Goal: Information Seeking & Learning: Learn about a topic

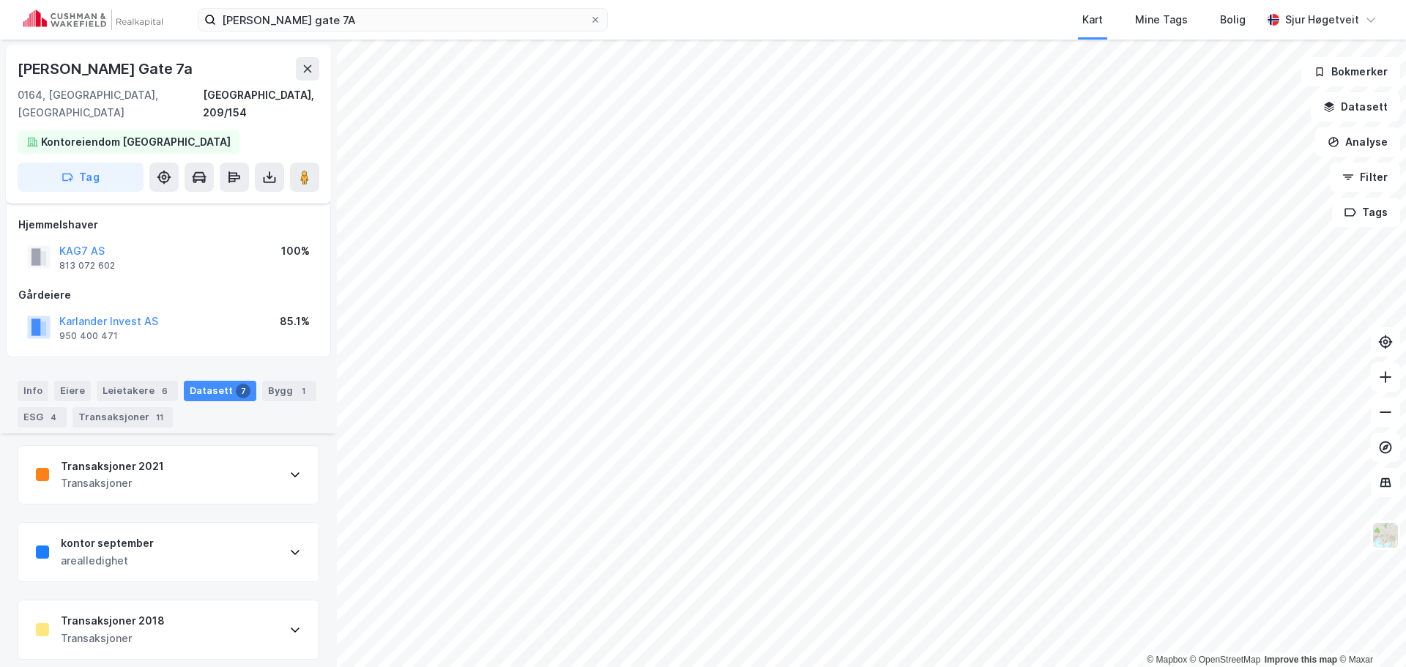
scroll to position [816, 0]
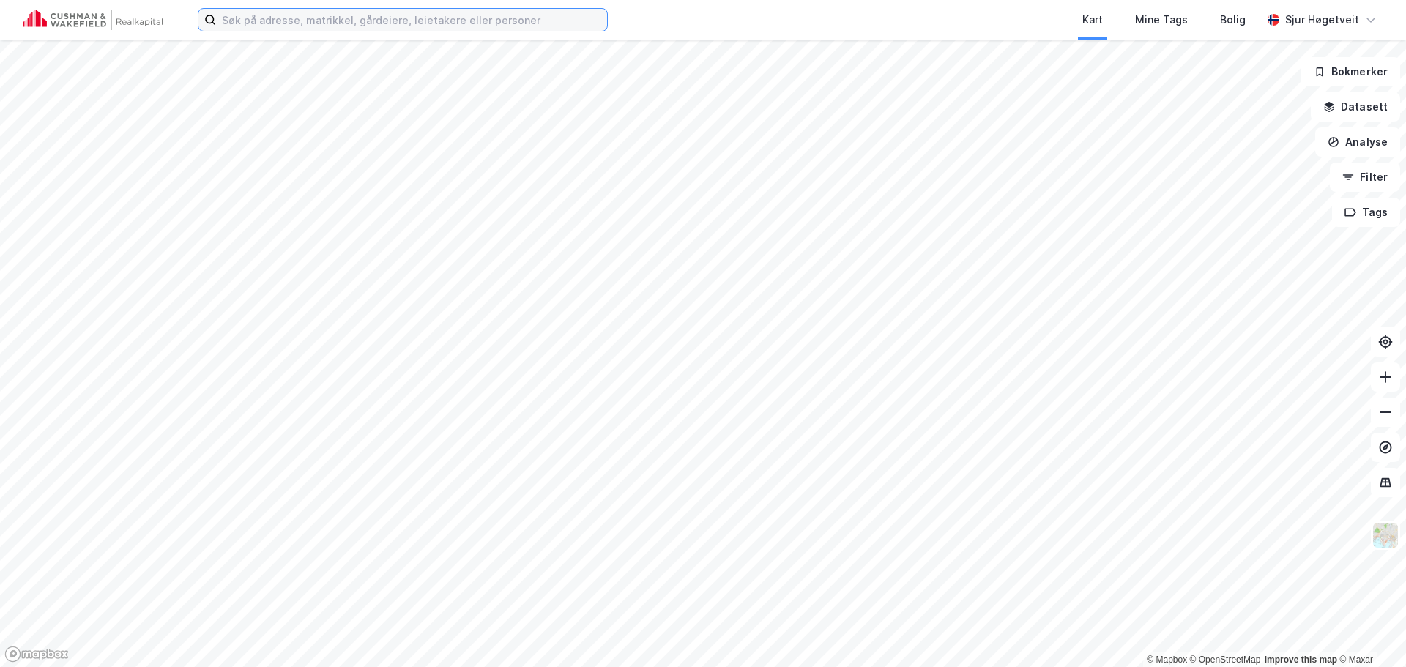
click at [314, 10] on input at bounding box center [411, 20] width 391 height 22
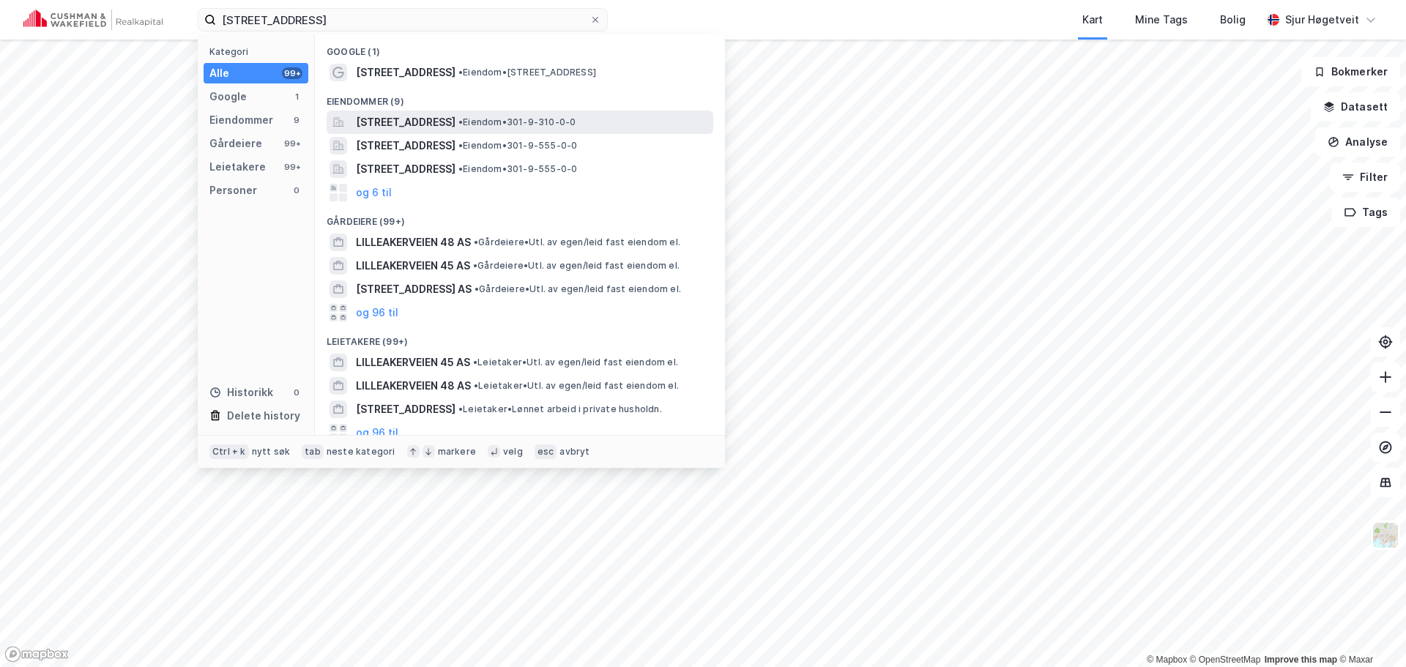
click at [456, 121] on span "[STREET_ADDRESS]" at bounding box center [406, 123] width 100 height 18
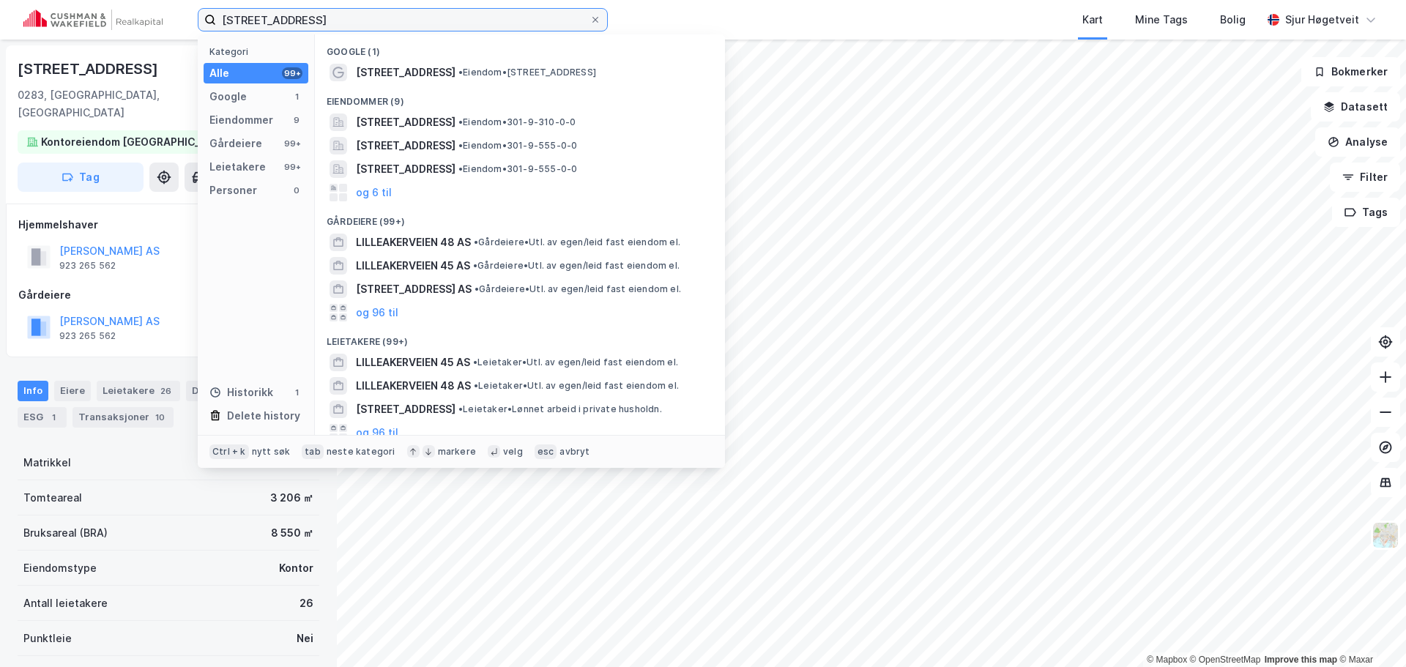
click at [362, 14] on input "lilleakerveien 4" at bounding box center [403, 20] width 374 height 22
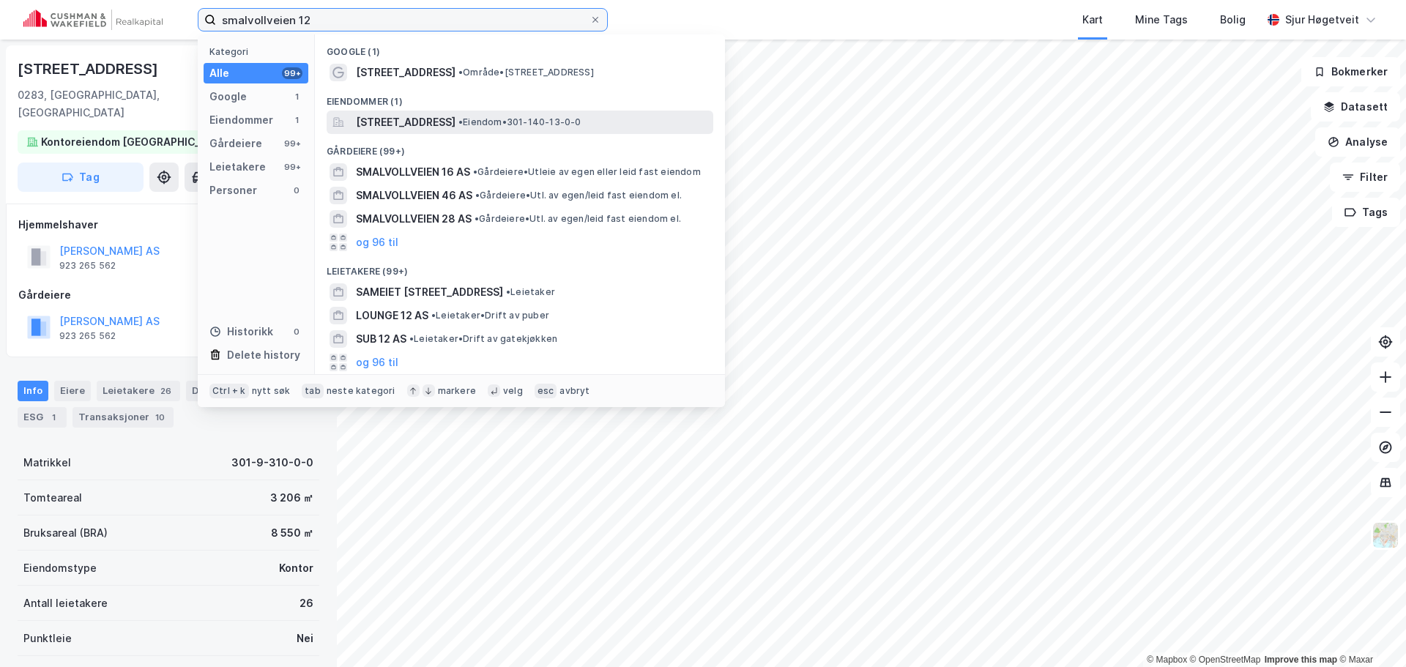
type input "smalvollveien 12"
click at [486, 111] on div "Smalvollveien 12, 0667, OSLO, OSLO • Eiendom • 301-140-13-0-0" at bounding box center [520, 122] width 387 height 23
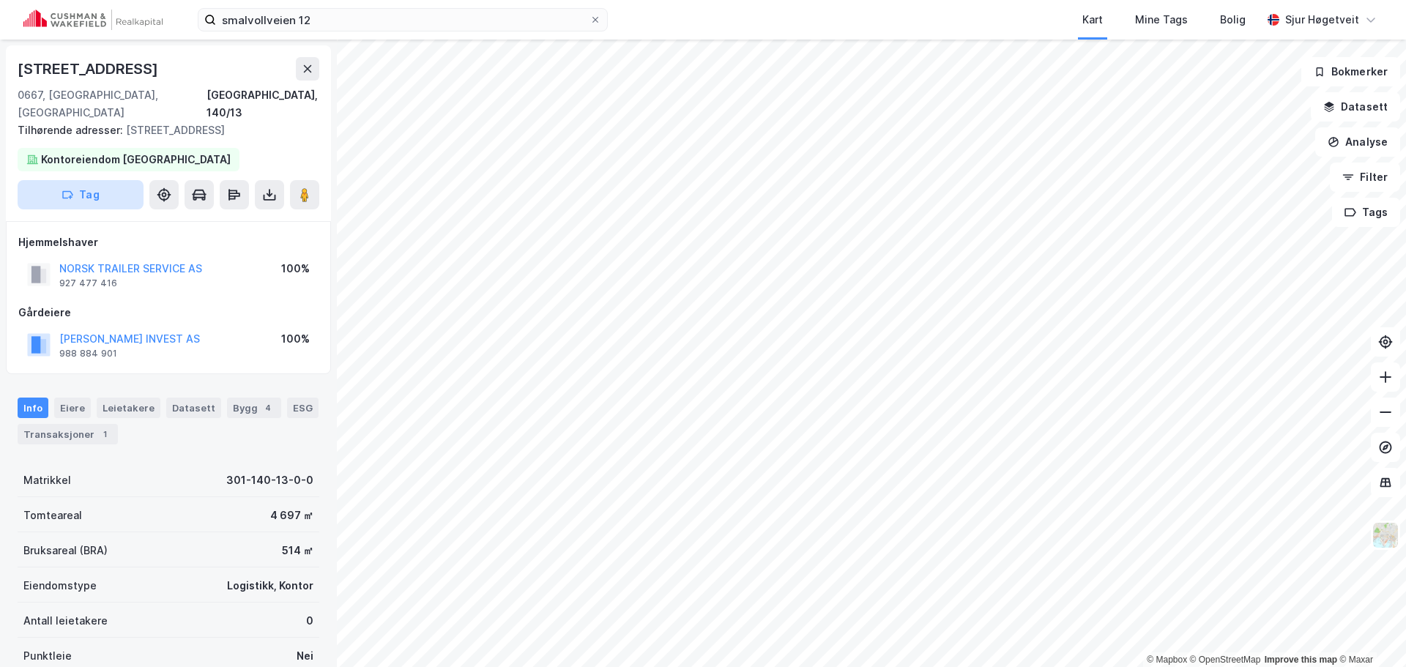
click at [121, 182] on button "Tag" at bounding box center [81, 194] width 126 height 29
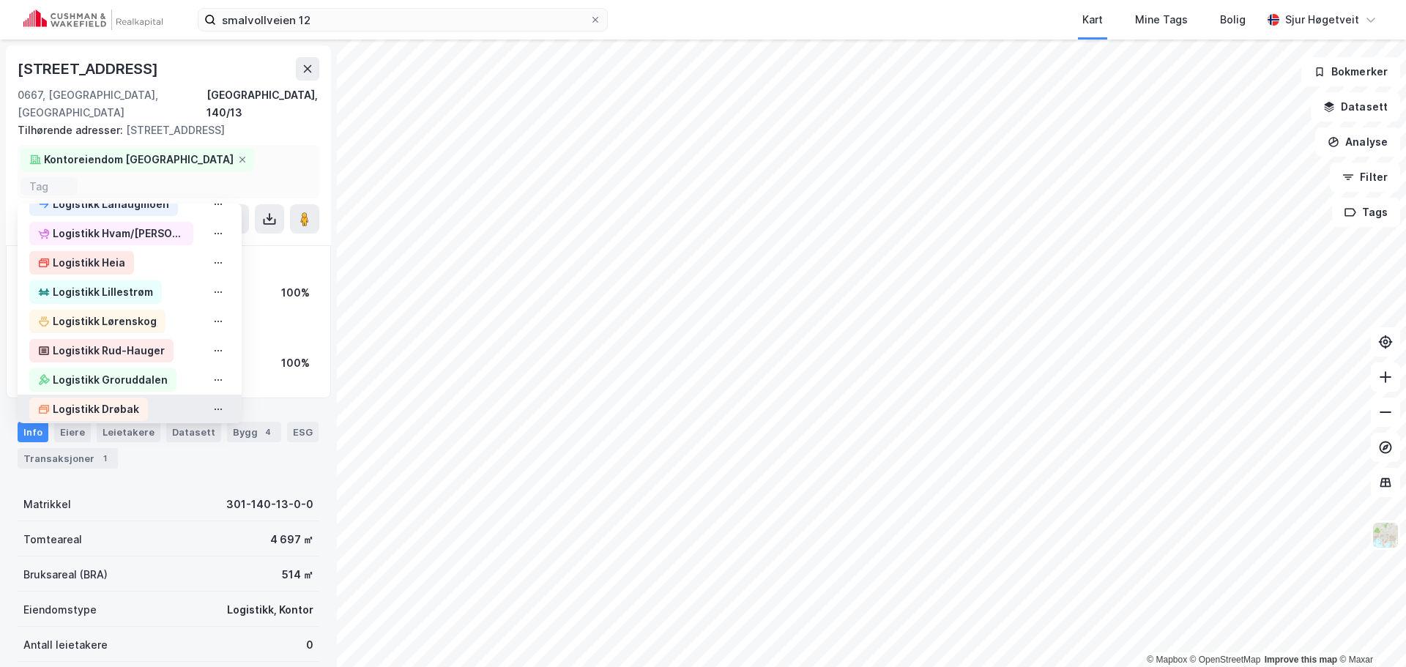
scroll to position [1245, 0]
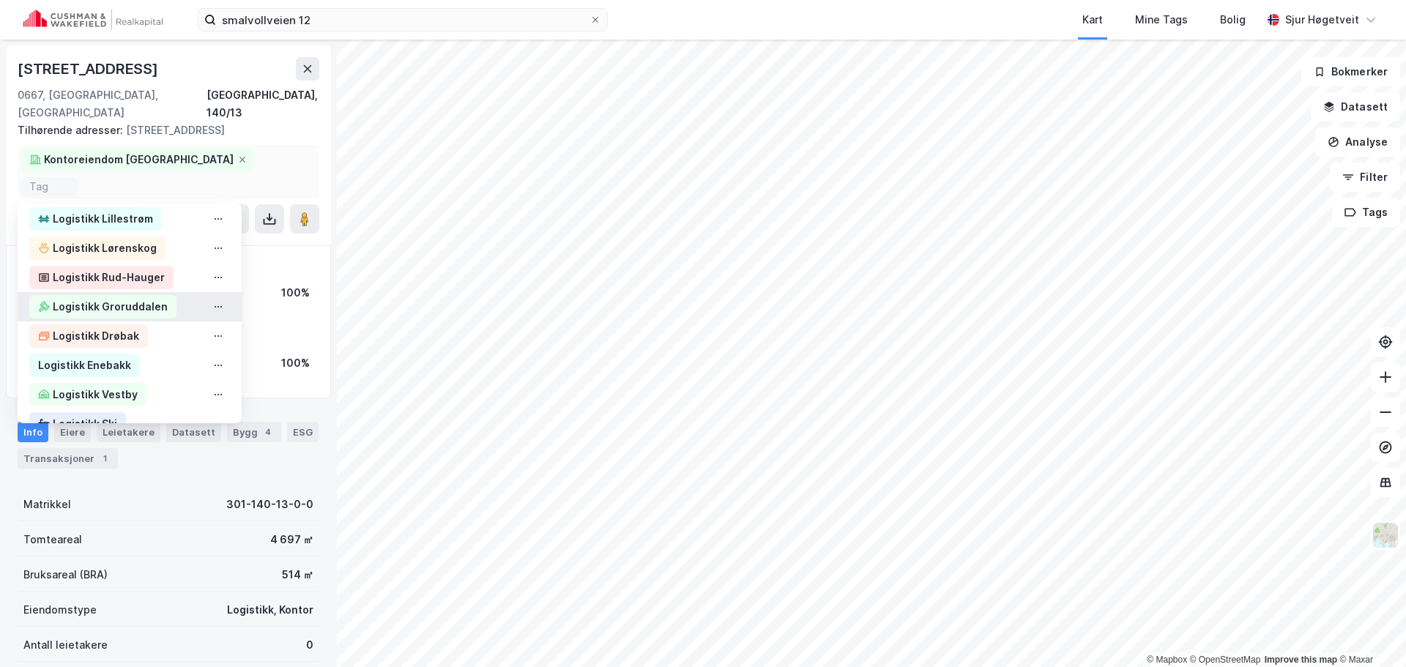
click at [140, 298] on div "Logistikk Groruddalen" at bounding box center [110, 307] width 115 height 18
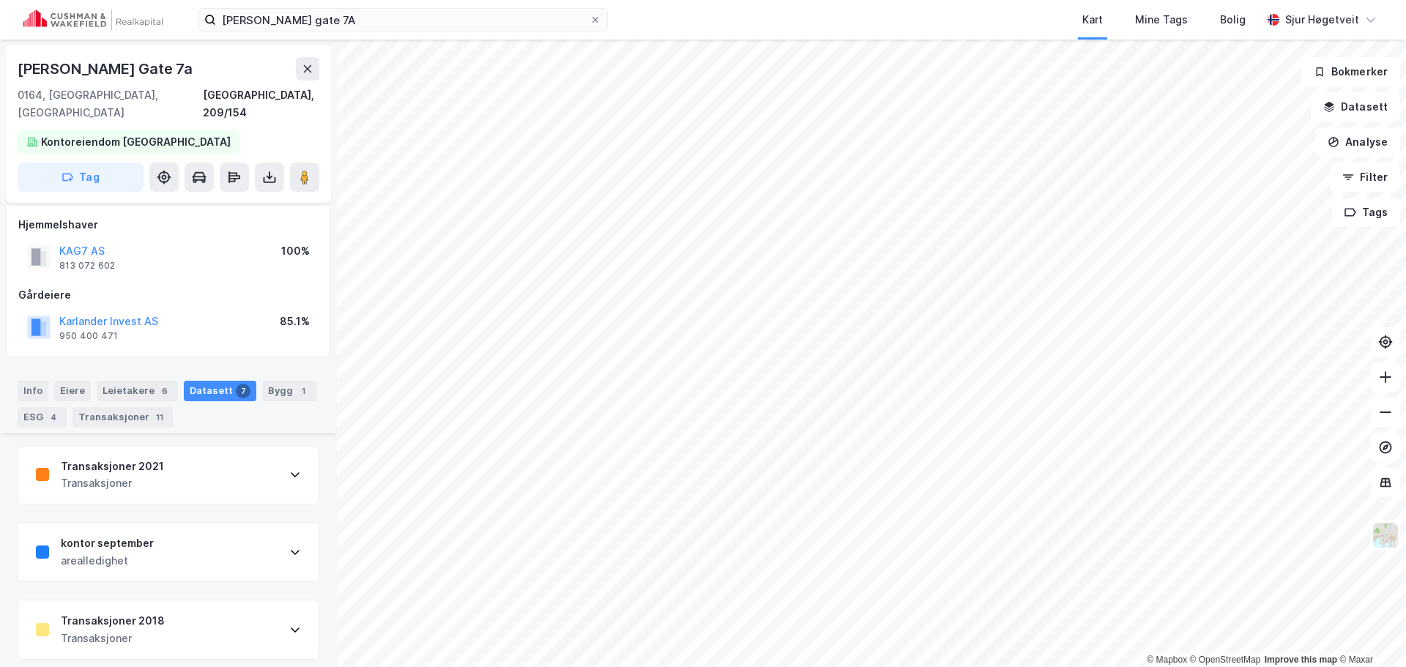
scroll to position [816, 0]
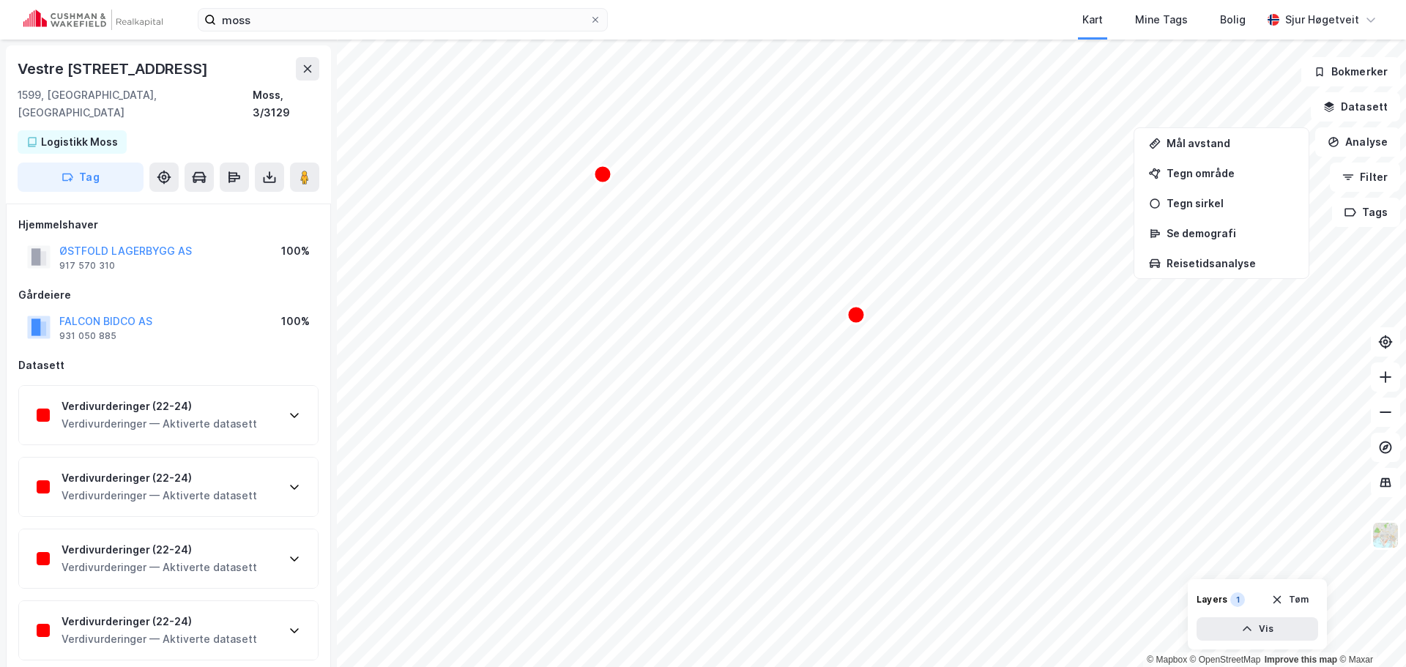
click at [122, 12] on img at bounding box center [92, 20] width 139 height 21
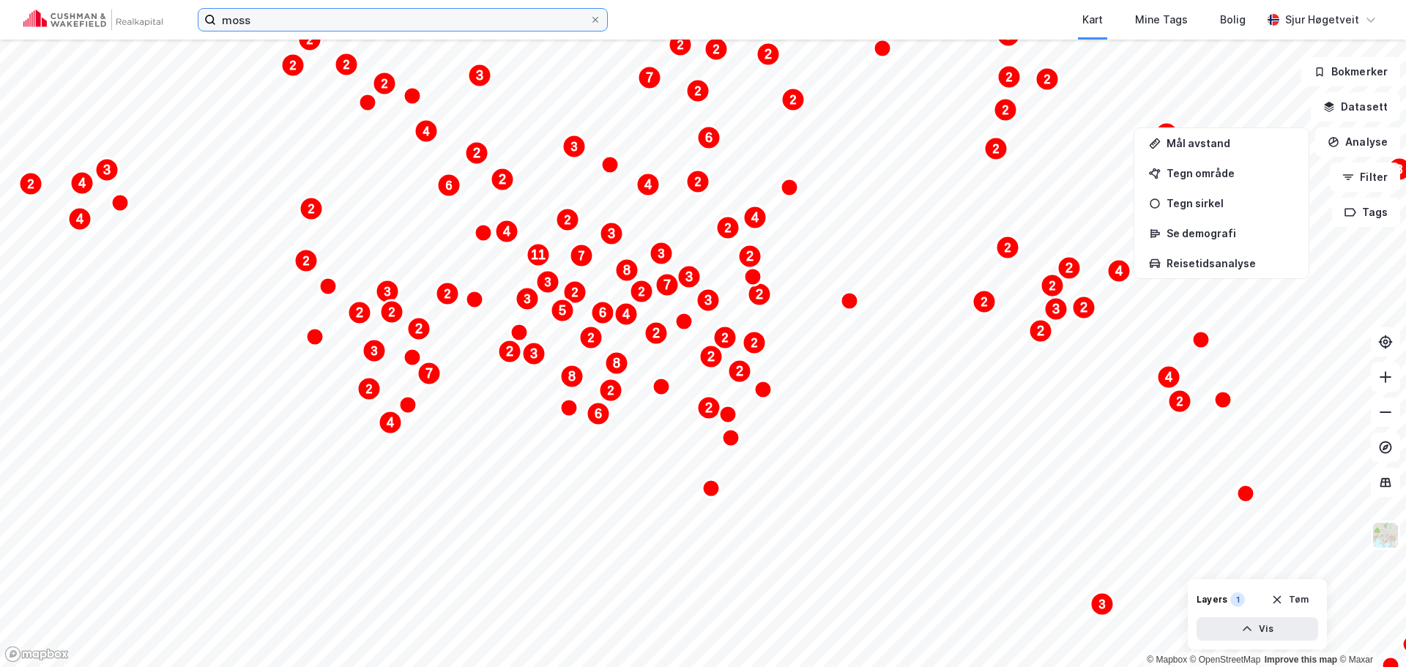
click at [289, 22] on input "moss" at bounding box center [403, 20] width 374 height 22
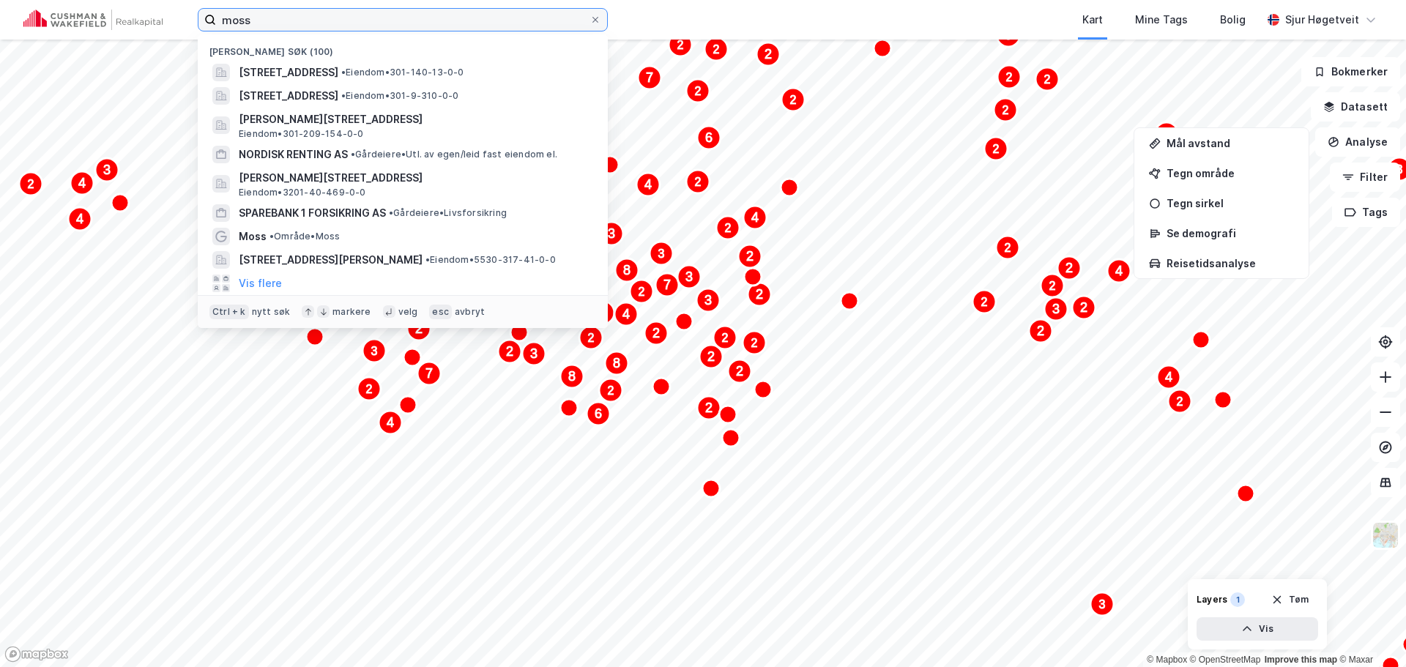
click at [289, 22] on input "moss" at bounding box center [403, 20] width 374 height 22
click at [1364, 114] on button "Datasett" at bounding box center [1355, 106] width 89 height 29
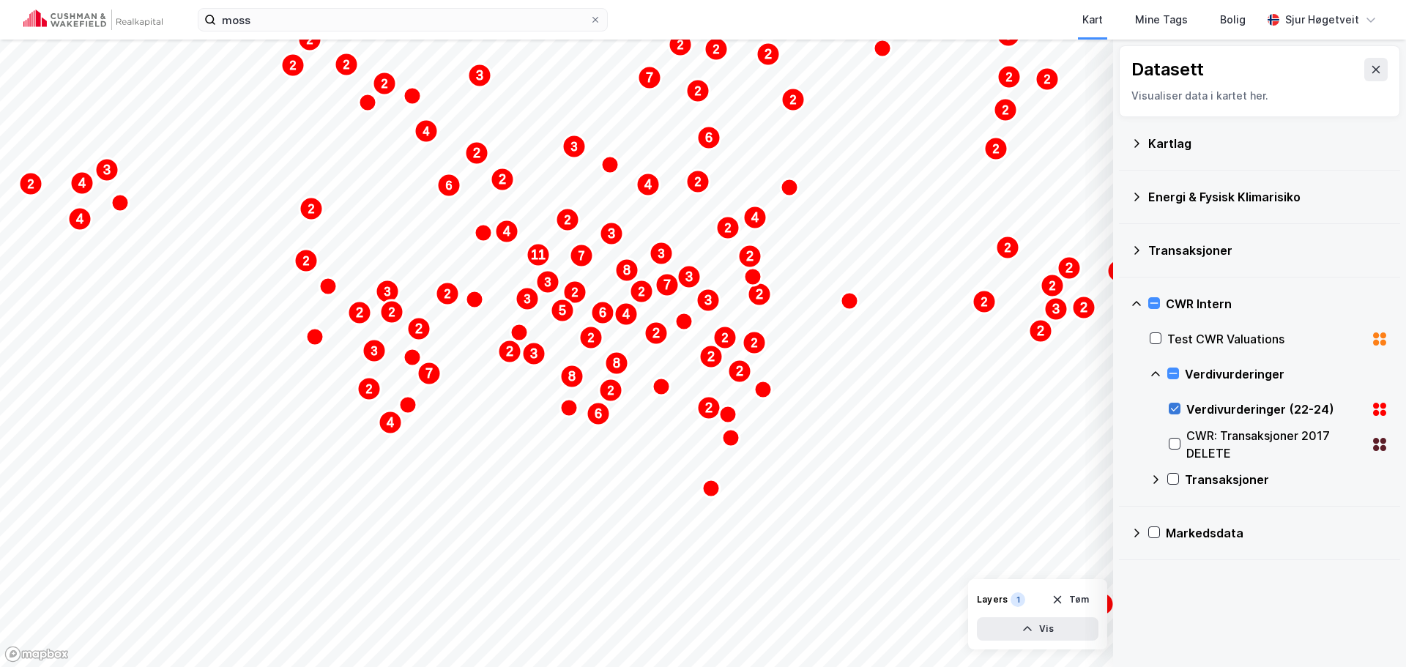
click at [1173, 407] on icon at bounding box center [1175, 409] width 10 height 10
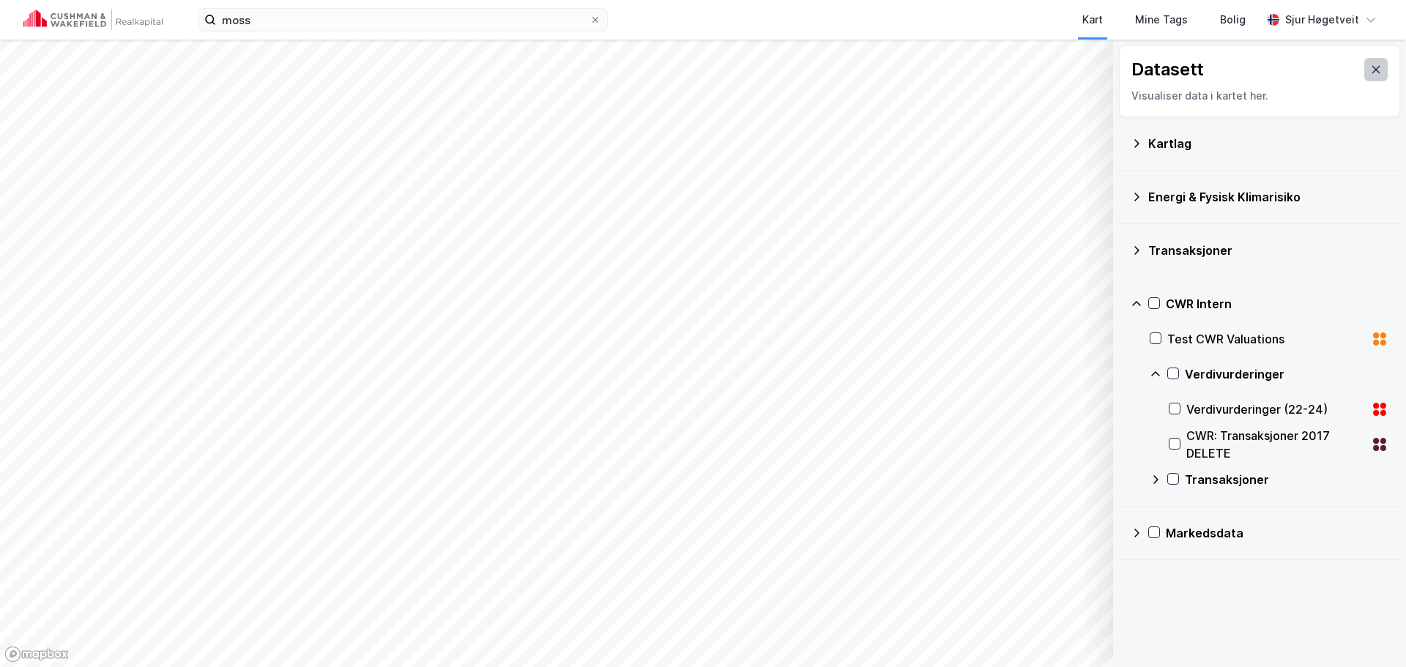
click at [1372, 68] on button at bounding box center [1376, 69] width 23 height 23
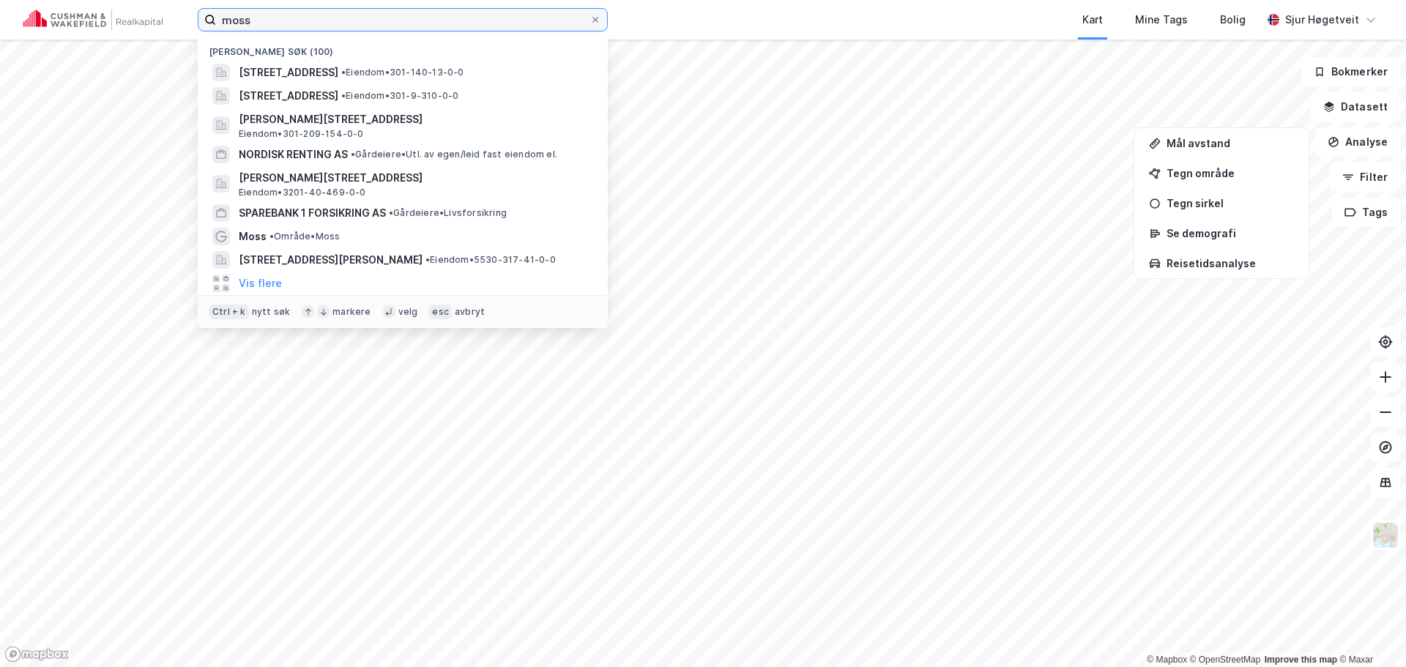
click at [498, 19] on input "moss" at bounding box center [403, 20] width 374 height 22
click at [497, 18] on input "moss" at bounding box center [403, 20] width 374 height 22
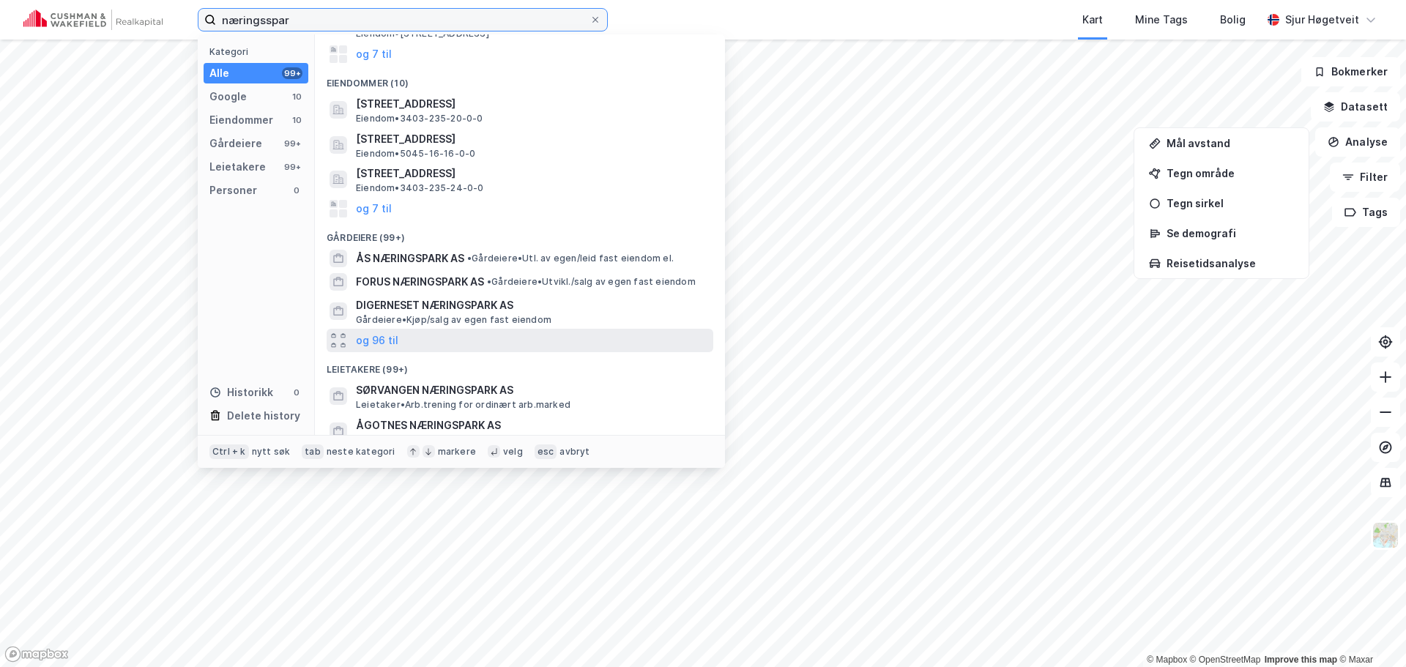
scroll to position [146, 0]
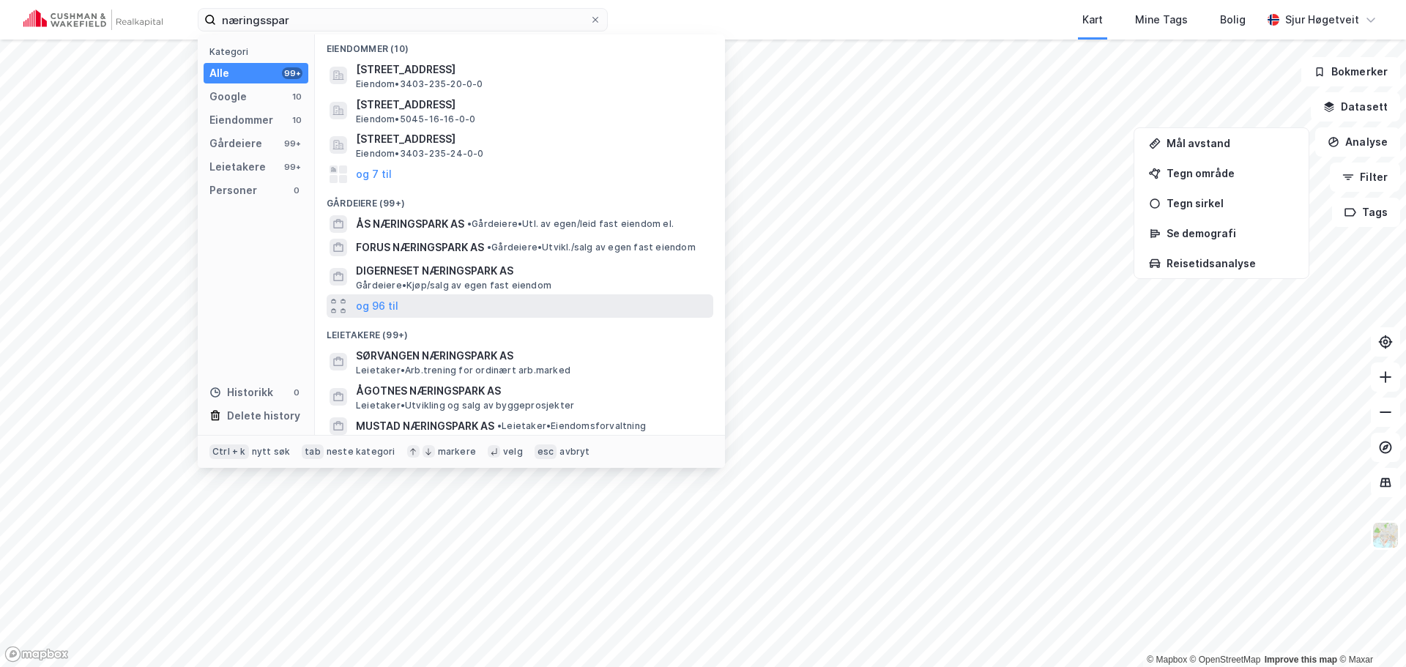
click at [557, 298] on div "og 96 til" at bounding box center [520, 305] width 387 height 23
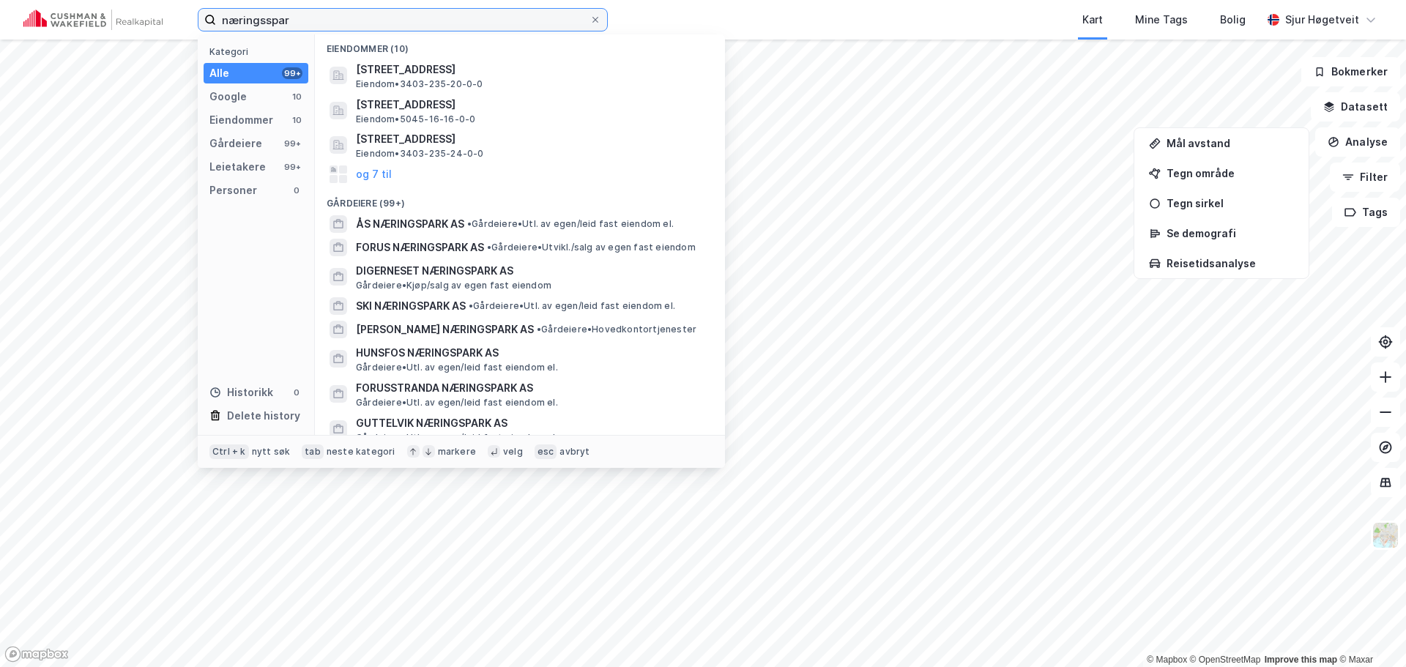
click at [445, 18] on input "næringsspar" at bounding box center [403, 20] width 374 height 22
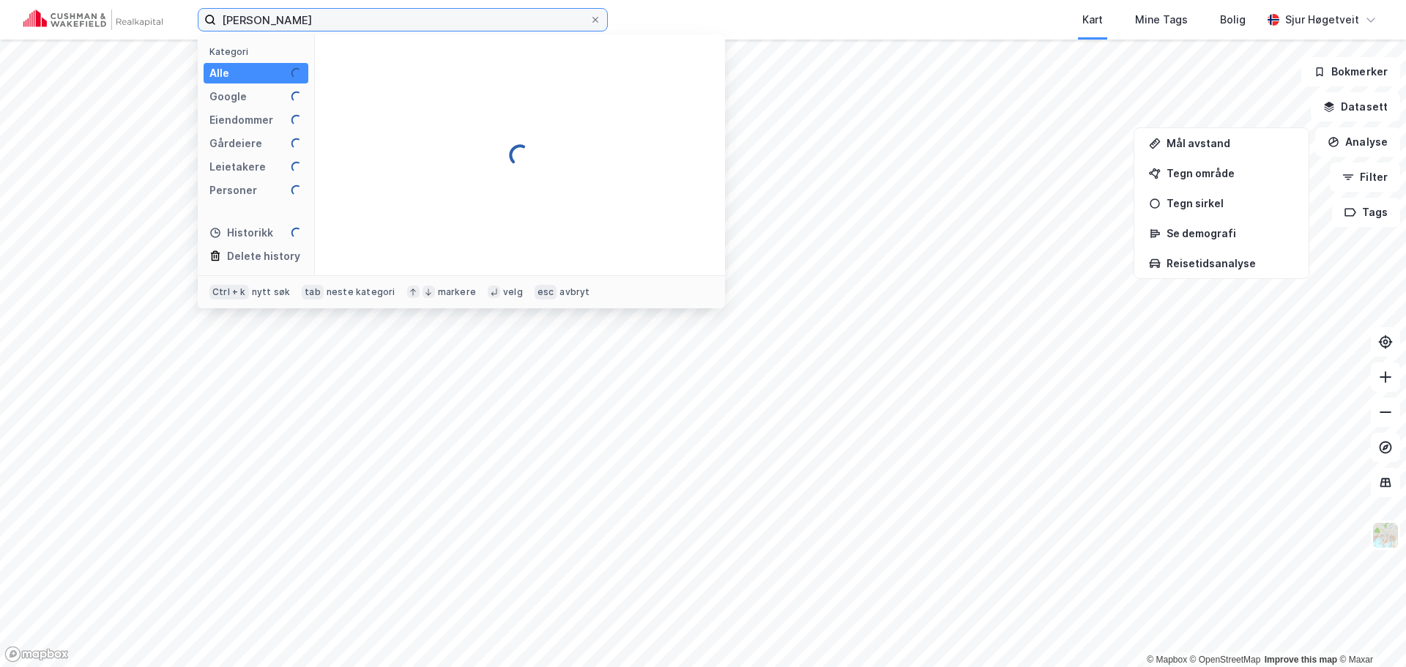
scroll to position [0, 0]
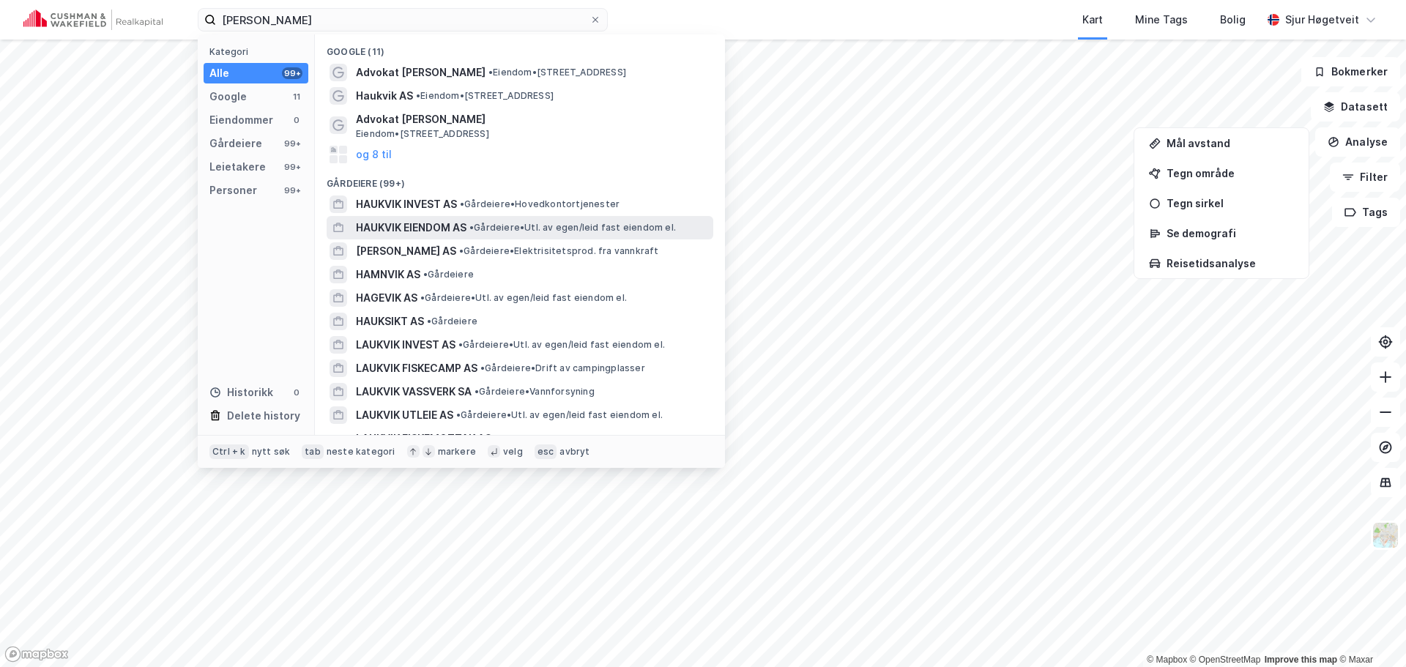
click at [598, 223] on span "• Gårdeiere • Utl. av egen/leid fast eiendom el." at bounding box center [573, 228] width 207 height 12
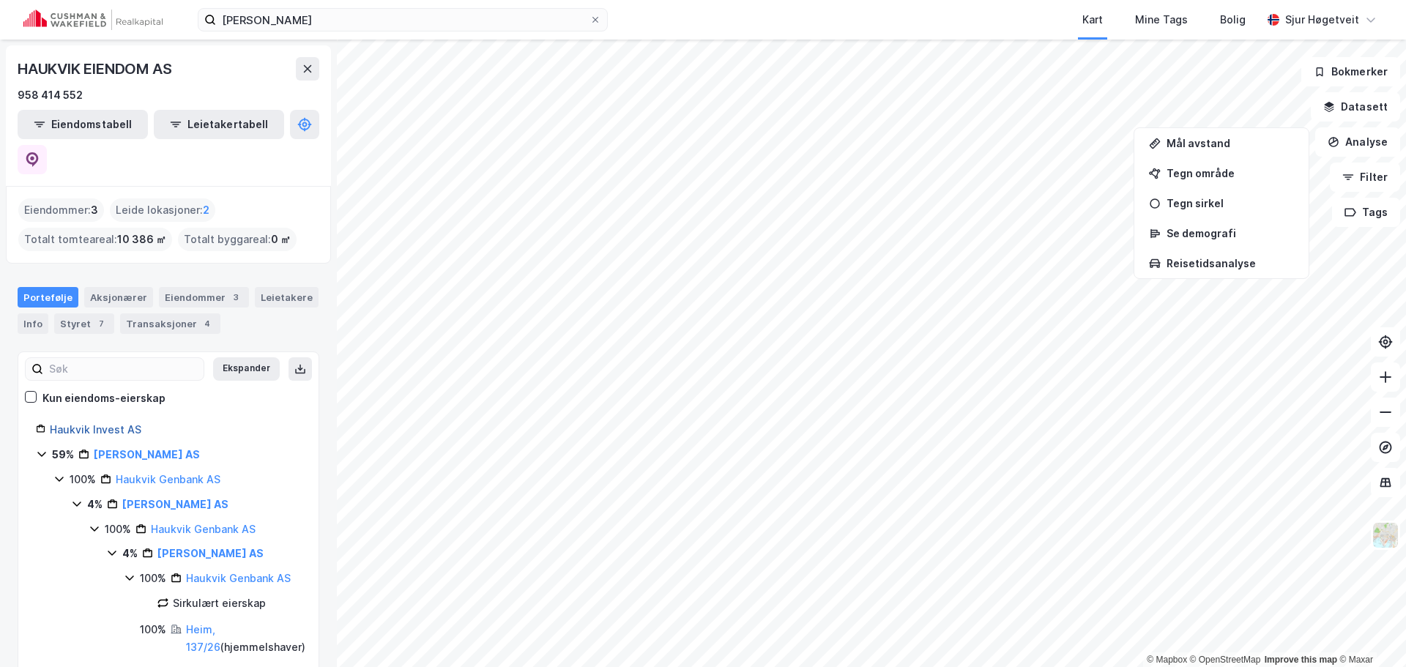
click at [128, 423] on link "Haukvik Invest AS" at bounding box center [96, 429] width 92 height 12
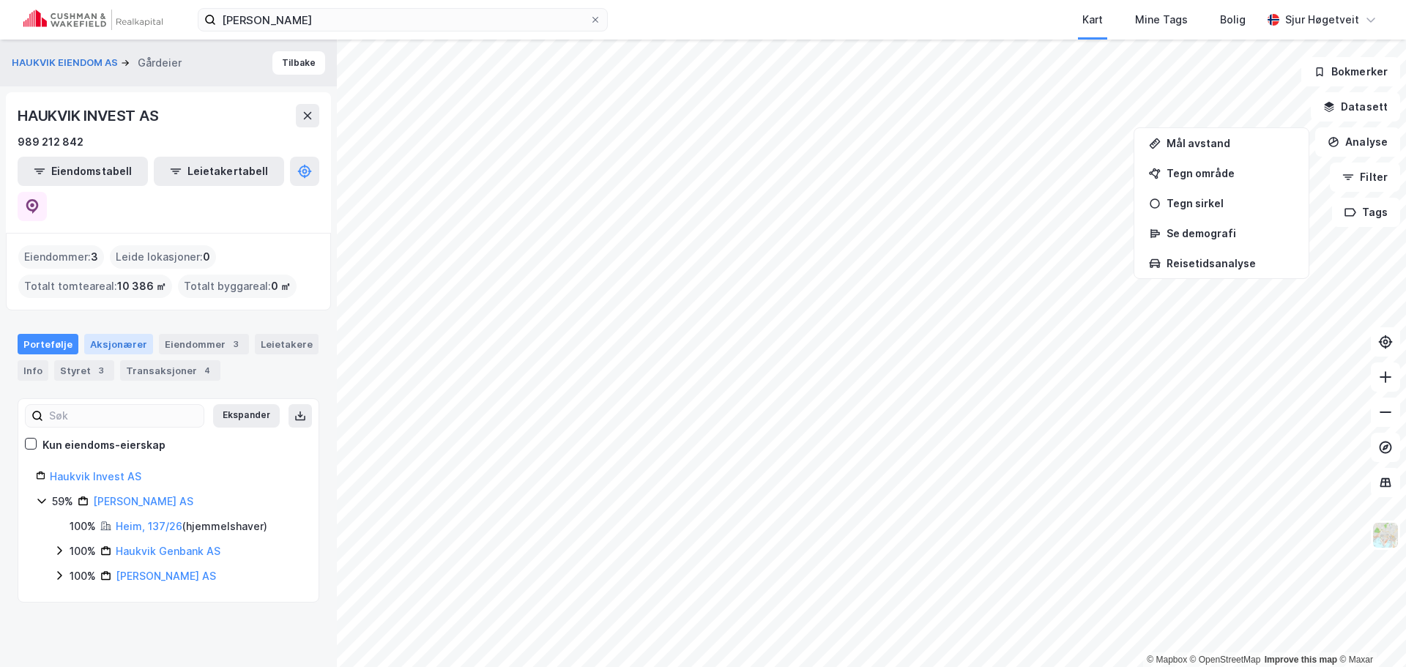
click at [117, 334] on div "Aksjonærer" at bounding box center [118, 344] width 69 height 21
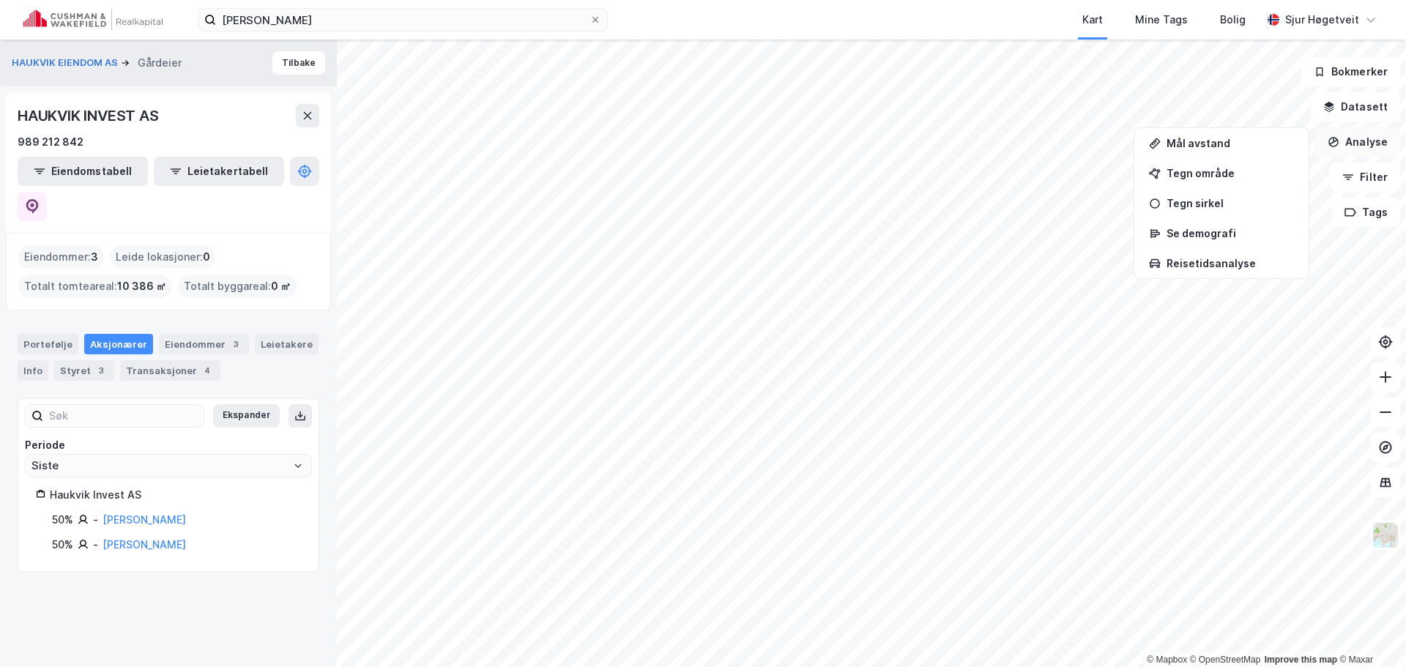
click at [1367, 144] on button "Analyse" at bounding box center [1357, 141] width 85 height 29
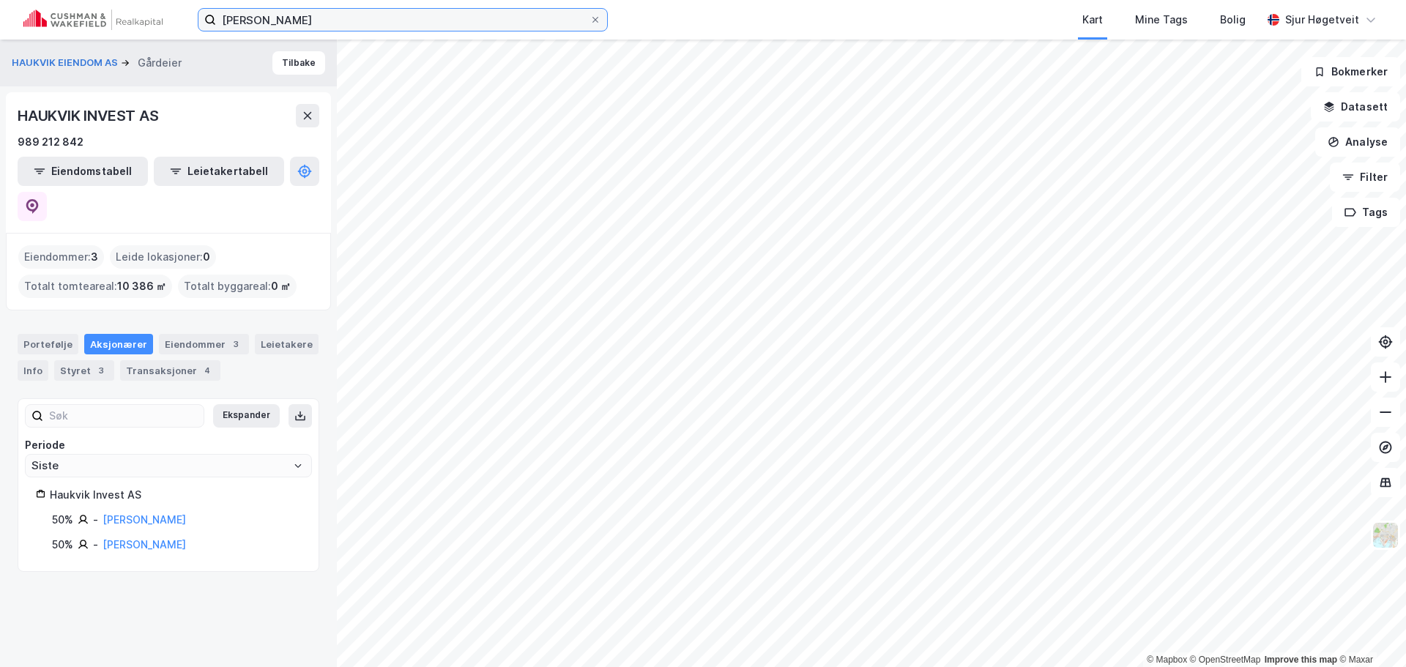
click at [348, 21] on input "[PERSON_NAME]" at bounding box center [403, 20] width 374 height 22
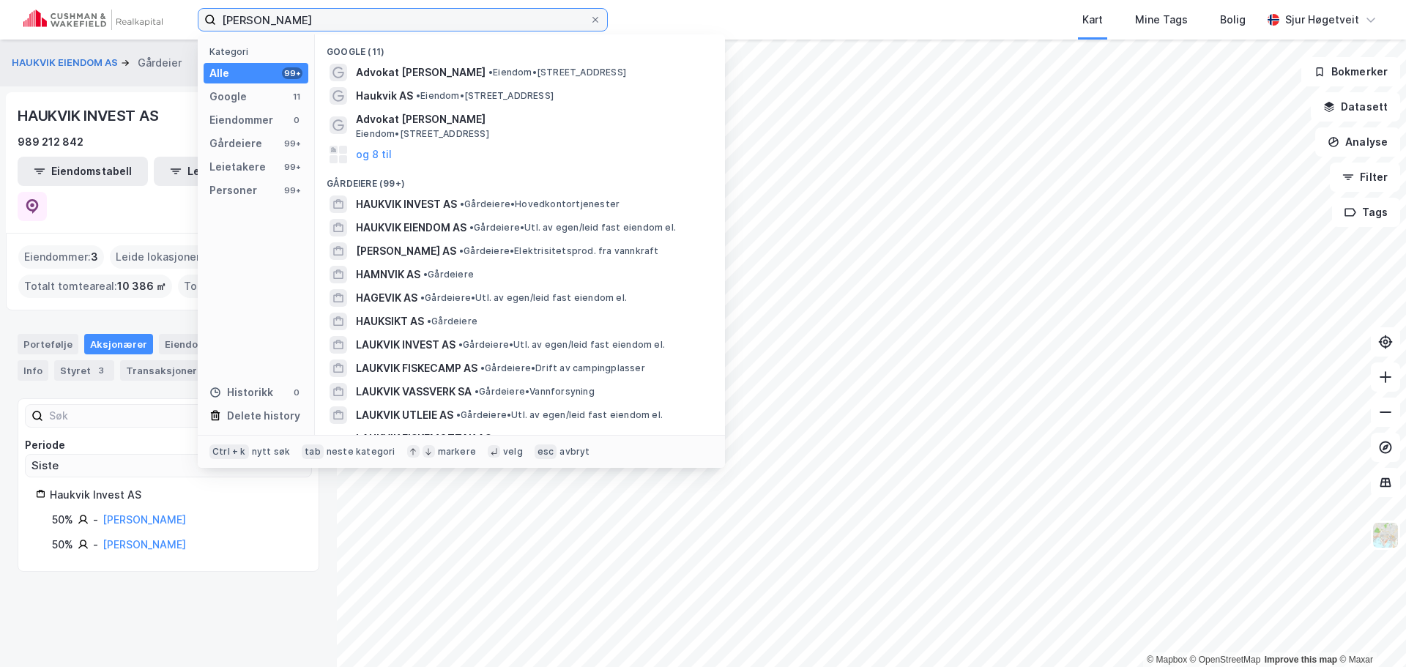
click at [346, 20] on input "[PERSON_NAME]" at bounding box center [403, 20] width 374 height 22
type input "k"
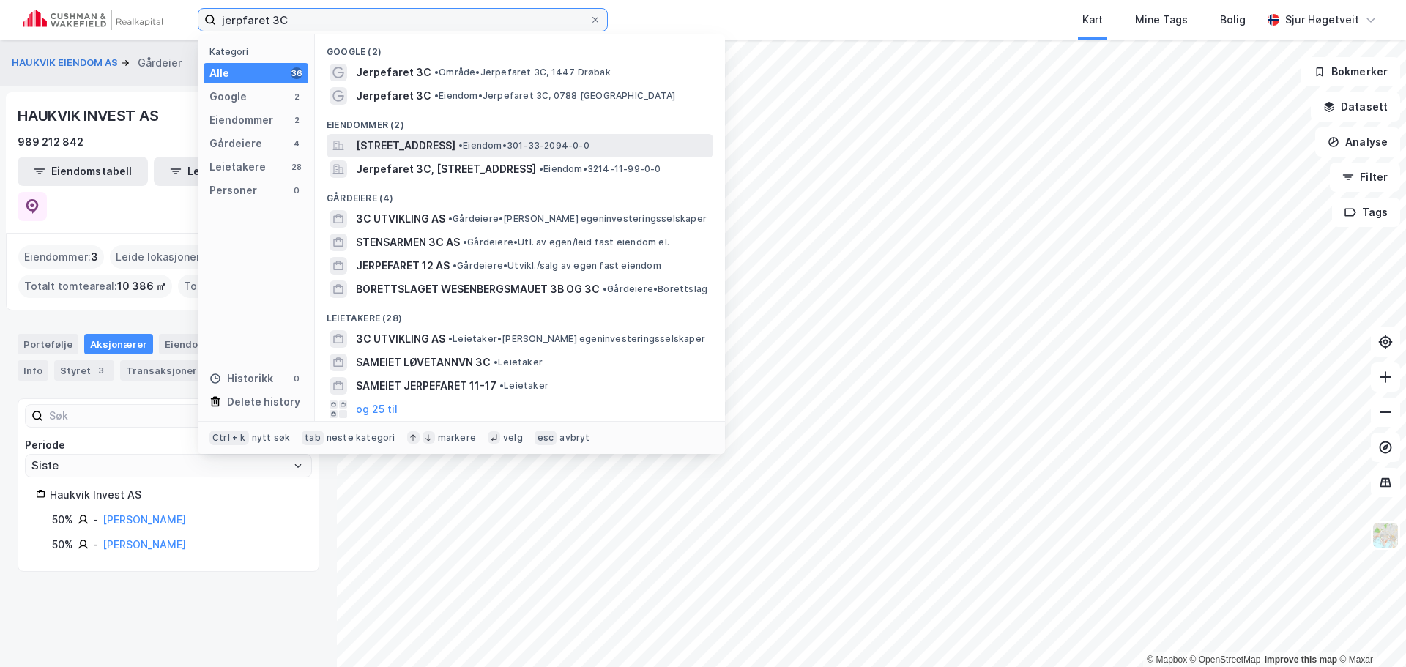
type input "jerpfaret 3C"
click at [543, 140] on span "• Eiendom • 301-33-2094-0-0" at bounding box center [524, 146] width 131 height 12
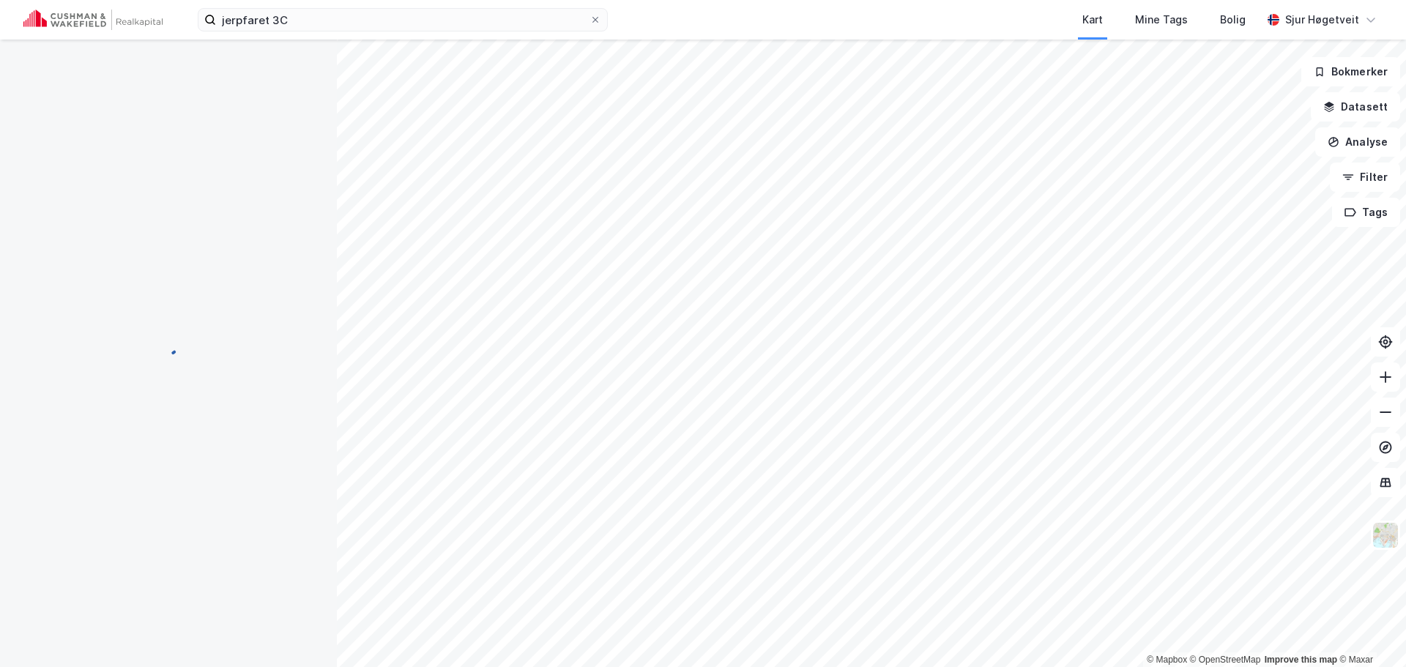
scroll to position [1, 0]
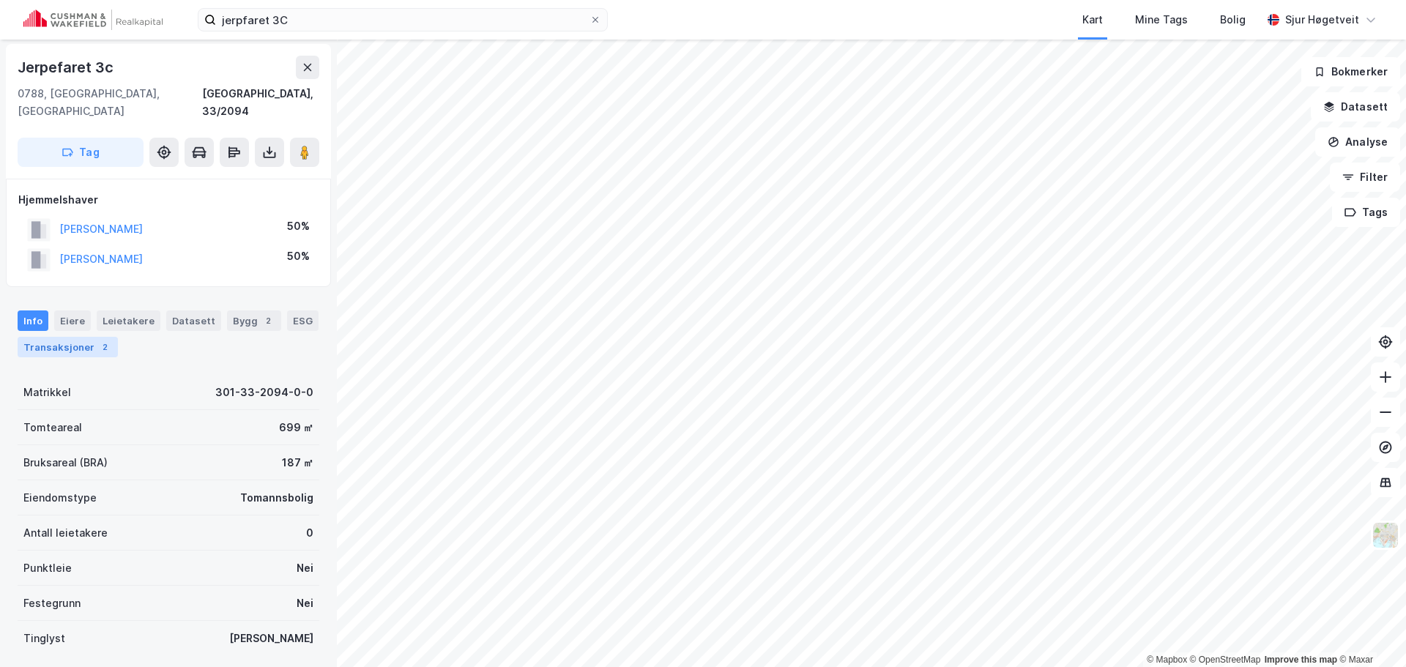
click at [97, 340] on div "2" at bounding box center [104, 347] width 15 height 15
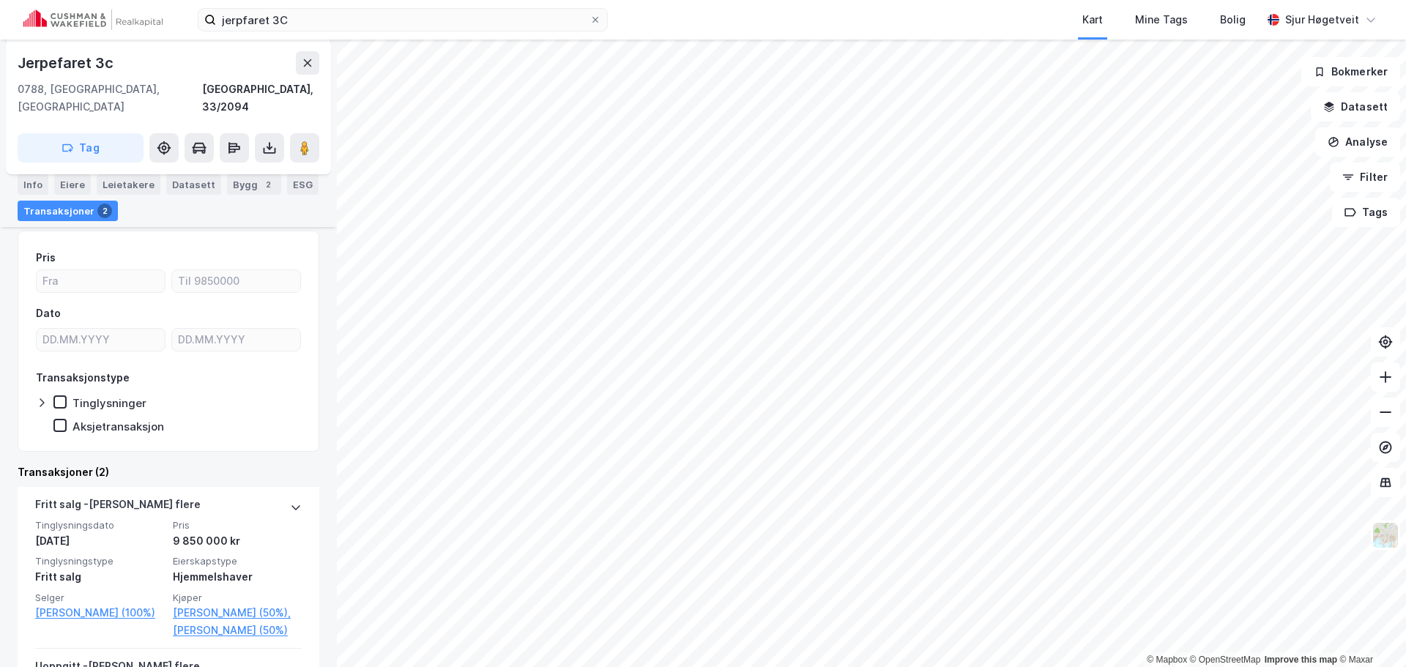
scroll to position [146, 0]
